Goal: Task Accomplishment & Management: Manage account settings

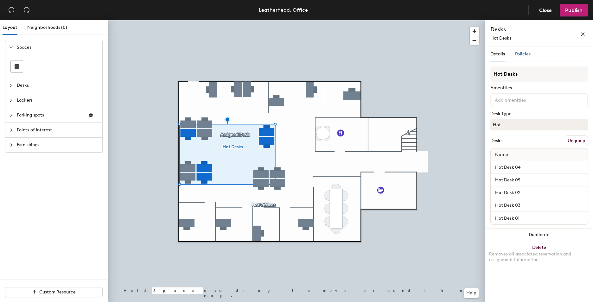
click at [526, 52] on span "Policies" at bounding box center [523, 53] width 16 height 5
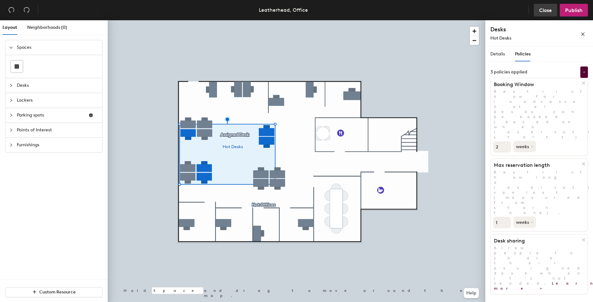
click at [545, 12] on span "Close" at bounding box center [545, 10] width 13 height 6
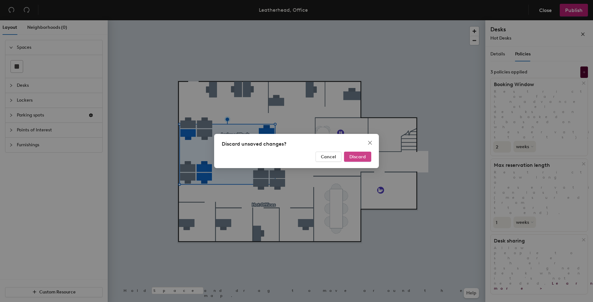
click at [353, 158] on span "Discard" at bounding box center [358, 156] width 16 height 5
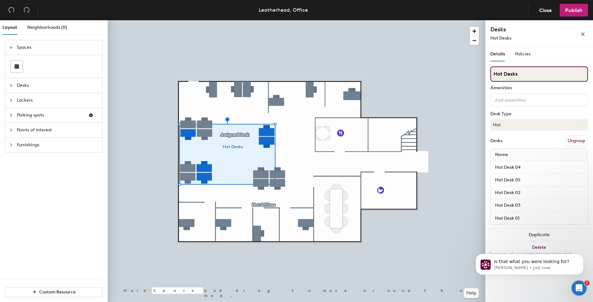
click at [528, 74] on input "Hot Desks" at bounding box center [540, 74] width 98 height 15
click at [11, 86] on icon "collapsed" at bounding box center [11, 86] width 4 height 4
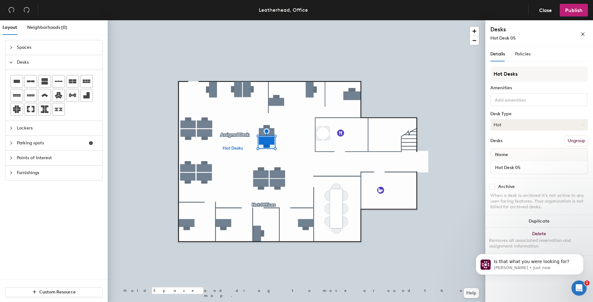
click at [528, 126] on button "Hot" at bounding box center [540, 124] width 98 height 11
click at [511, 163] on div "Hoteled" at bounding box center [522, 164] width 63 height 10
click at [547, 9] on span "Close" at bounding box center [545, 10] width 13 height 6
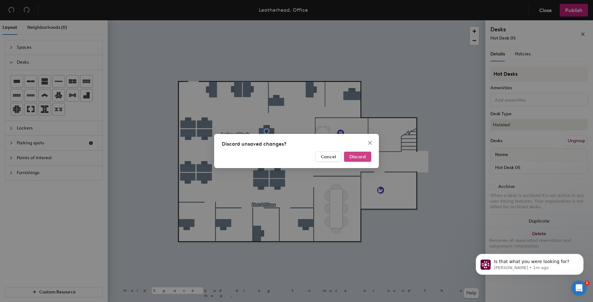
click at [361, 152] on button "Discard" at bounding box center [357, 157] width 27 height 10
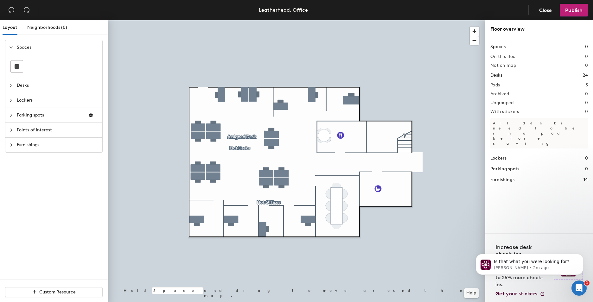
click at [14, 83] on div at bounding box center [13, 85] width 8 height 7
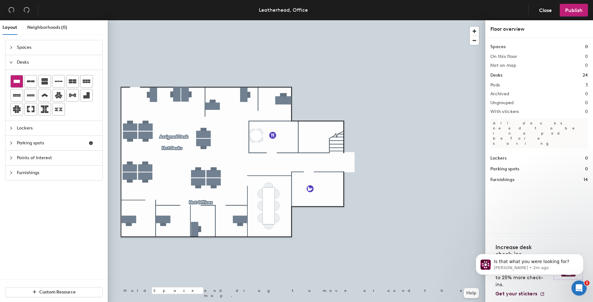
click at [17, 84] on icon at bounding box center [17, 82] width 8 height 8
click at [13, 144] on icon "collapsed" at bounding box center [11, 143] width 4 height 4
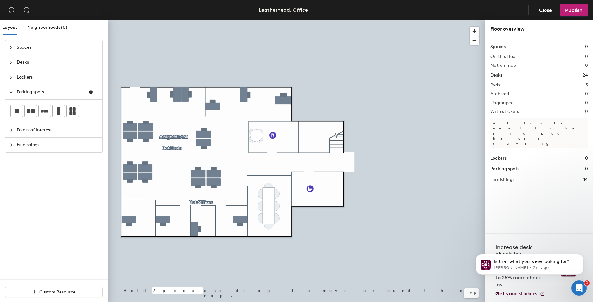
click at [10, 96] on div "Parking spots" at bounding box center [53, 92] width 97 height 15
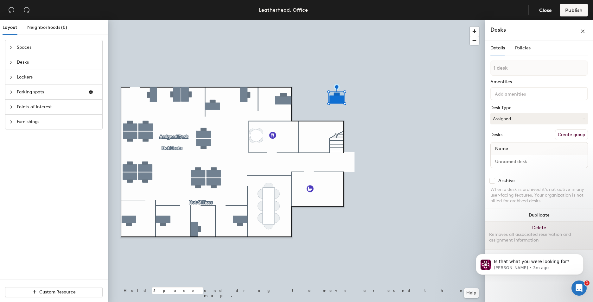
click at [536, 228] on button "Delete Removes all associated reservation and assignment information" at bounding box center [540, 236] width 108 height 28
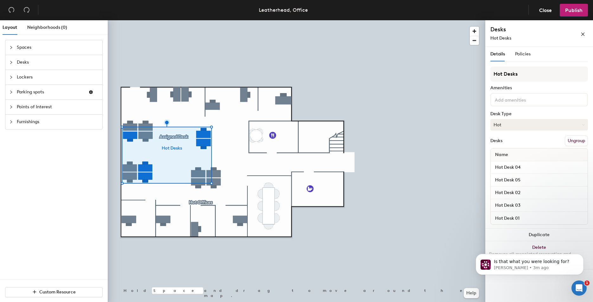
click at [519, 121] on button "Hot" at bounding box center [540, 124] width 98 height 11
click at [502, 164] on div "Hoteled" at bounding box center [522, 164] width 63 height 10
click at [572, 10] on span "Publish" at bounding box center [573, 10] width 17 height 6
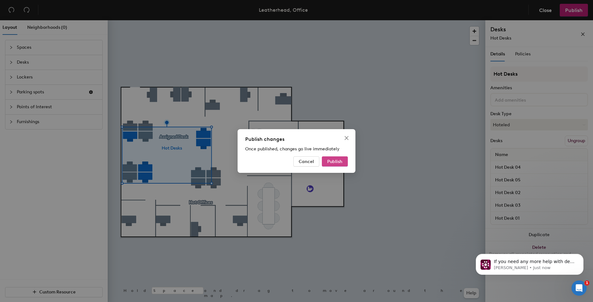
click at [334, 158] on button "Publish" at bounding box center [335, 162] width 26 height 10
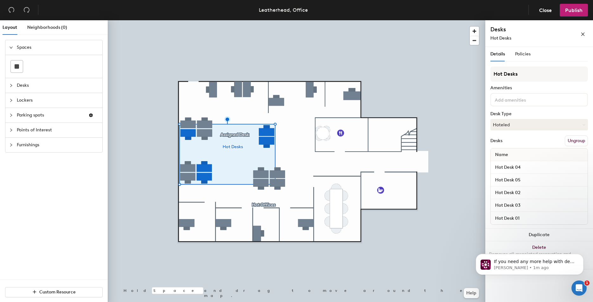
click at [578, 142] on button "Ungroup" at bounding box center [576, 141] width 23 height 11
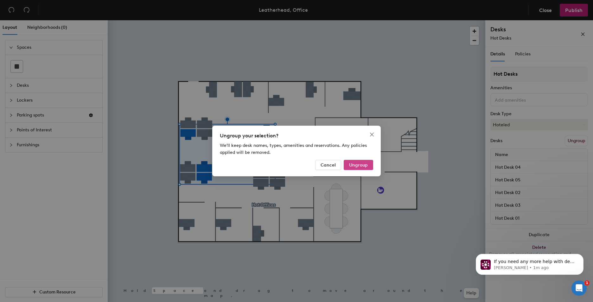
click at [356, 163] on span "Ungroup" at bounding box center [358, 165] width 19 height 5
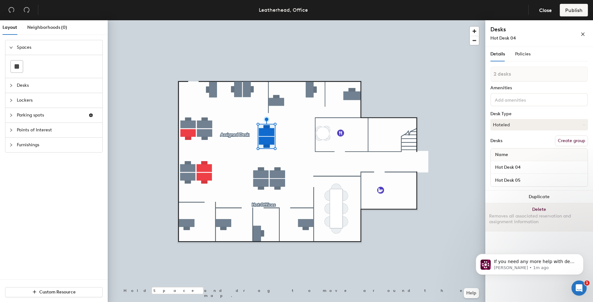
click at [542, 208] on button "Delete Removes all associated reservation and assignment information" at bounding box center [540, 217] width 108 height 28
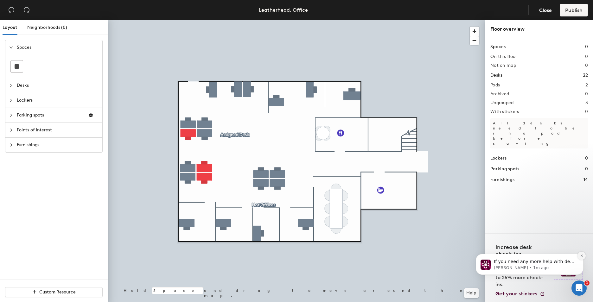
click at [584, 257] on icon "Dismiss notification" at bounding box center [581, 255] width 3 height 3
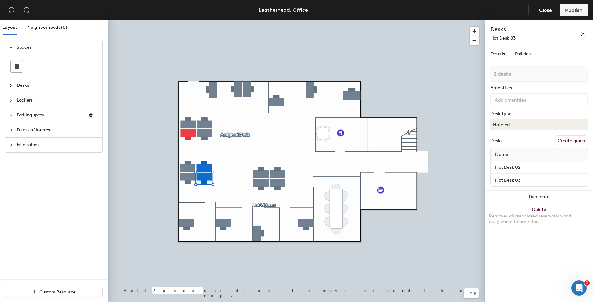
type input "3 desks"
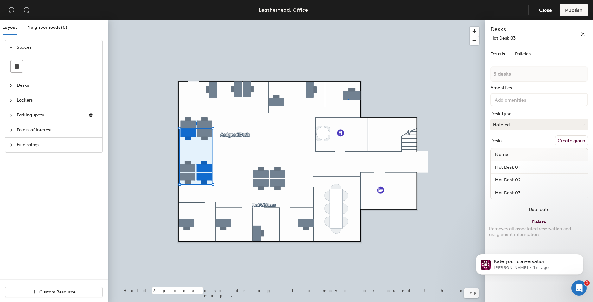
click at [348, 20] on div at bounding box center [297, 20] width 378 height 0
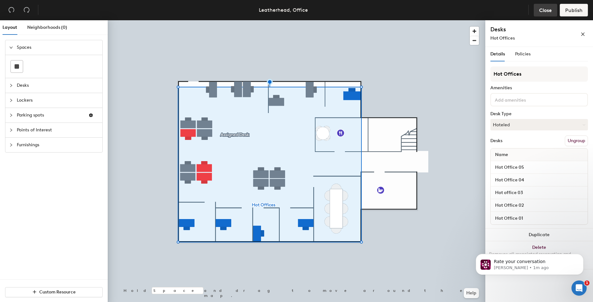
click at [548, 13] on span "Close" at bounding box center [545, 10] width 13 height 6
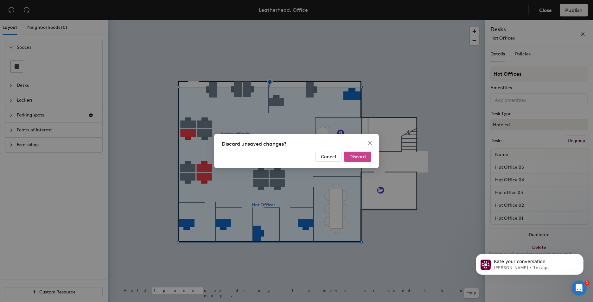
click at [358, 159] on span "Discard" at bounding box center [358, 156] width 16 height 5
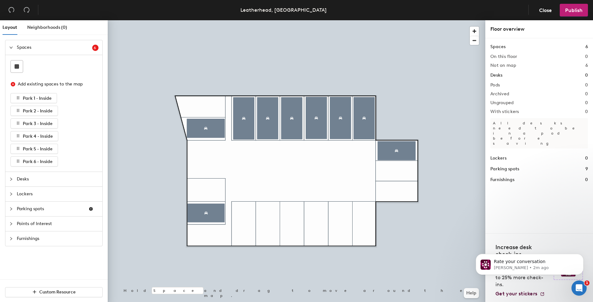
click at [10, 178] on icon "collapsed" at bounding box center [11, 179] width 4 height 4
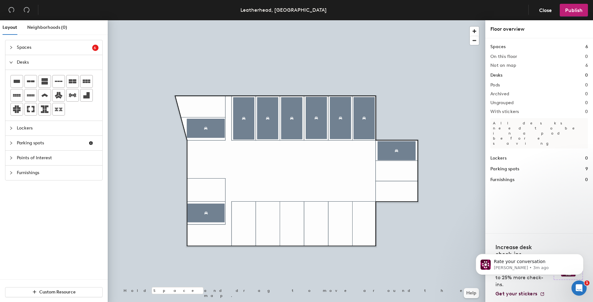
click at [40, 129] on span "Lockers" at bounding box center [58, 128] width 82 height 15
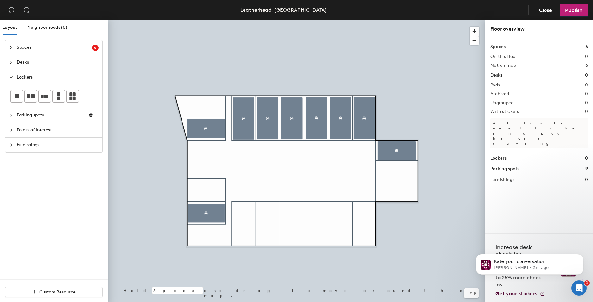
click at [54, 114] on span "Parking spots" at bounding box center [50, 115] width 67 height 15
click at [39, 133] on span "Points of Interest" at bounding box center [58, 130] width 82 height 15
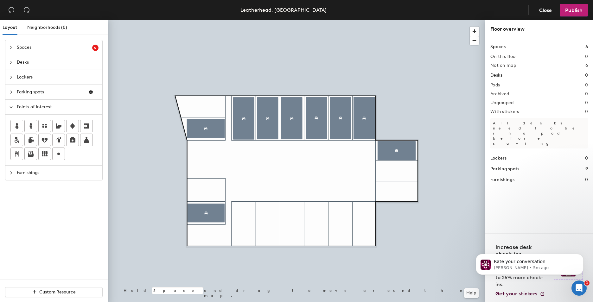
click at [177, 128] on div "Layout Neighborhoods (0) Spaces 6 Add existing spaces to the map Park 1 - Insid…" at bounding box center [296, 162] width 593 height 285
click at [193, 142] on span "Done" at bounding box center [192, 142] width 19 height 11
click at [550, 12] on span "Close" at bounding box center [545, 10] width 13 height 6
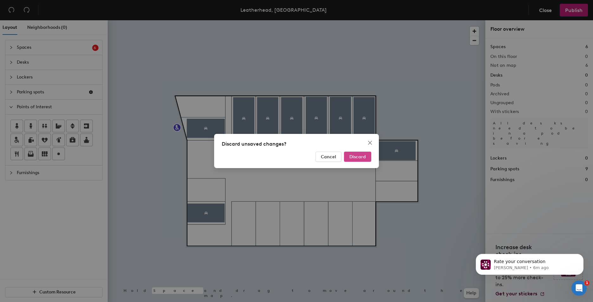
click at [355, 158] on span "Discard" at bounding box center [358, 156] width 16 height 5
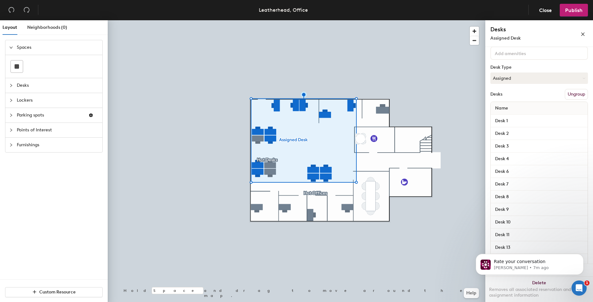
scroll to position [47, 0]
click at [531, 81] on button "Assigned" at bounding box center [540, 77] width 98 height 11
click at [488, 69] on div "Details Policies Assigned Desk Amenities Desk Type Assigned Desks Ungroup Name …" at bounding box center [540, 176] width 108 height 258
click at [544, 12] on span "Close" at bounding box center [545, 10] width 13 height 6
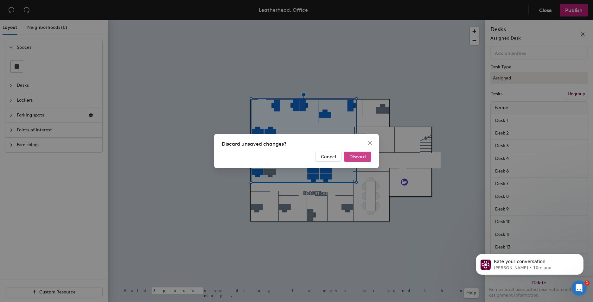
click at [353, 158] on span "Discard" at bounding box center [358, 156] width 16 height 5
